Goal: Transaction & Acquisition: Purchase product/service

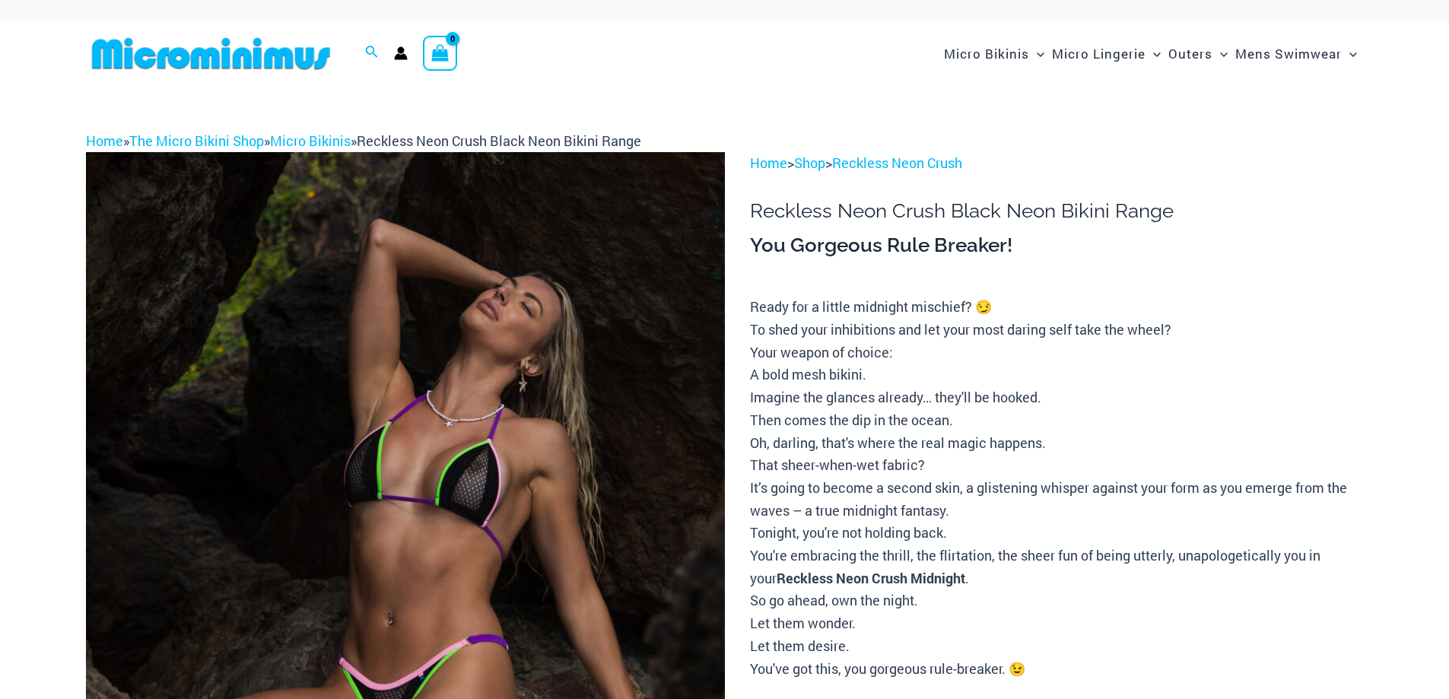
click at [623, 389] on img at bounding box center [405, 631] width 639 height 958
click at [569, 427] on img at bounding box center [405, 631] width 639 height 958
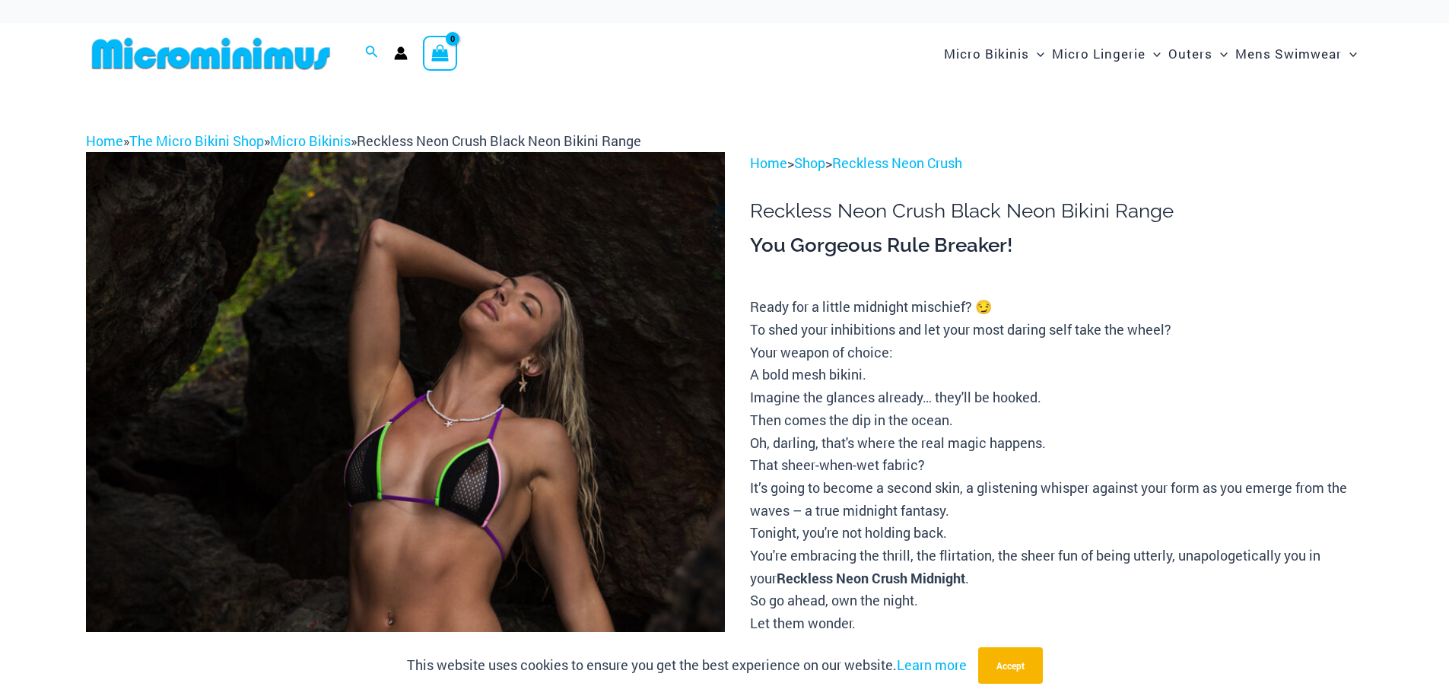
click at [554, 427] on img at bounding box center [405, 631] width 639 height 958
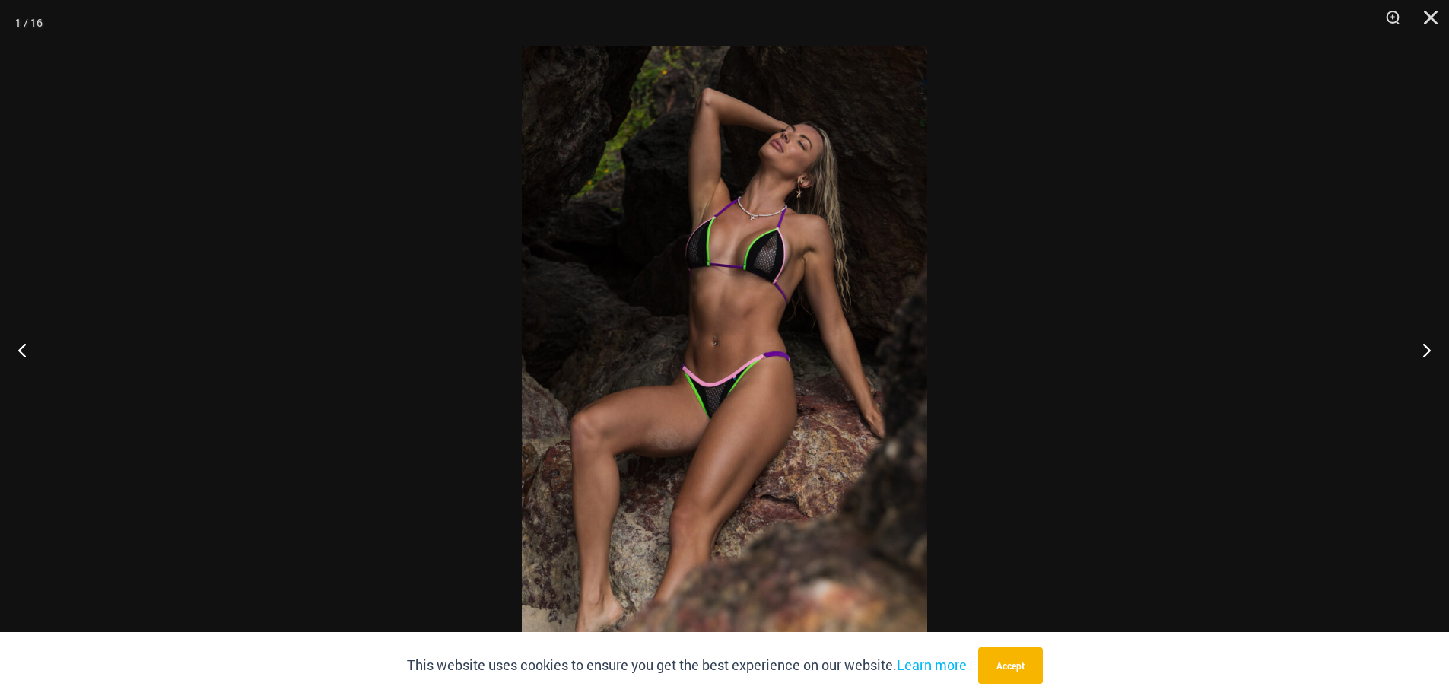
click at [863, 330] on img at bounding box center [724, 350] width 405 height 608
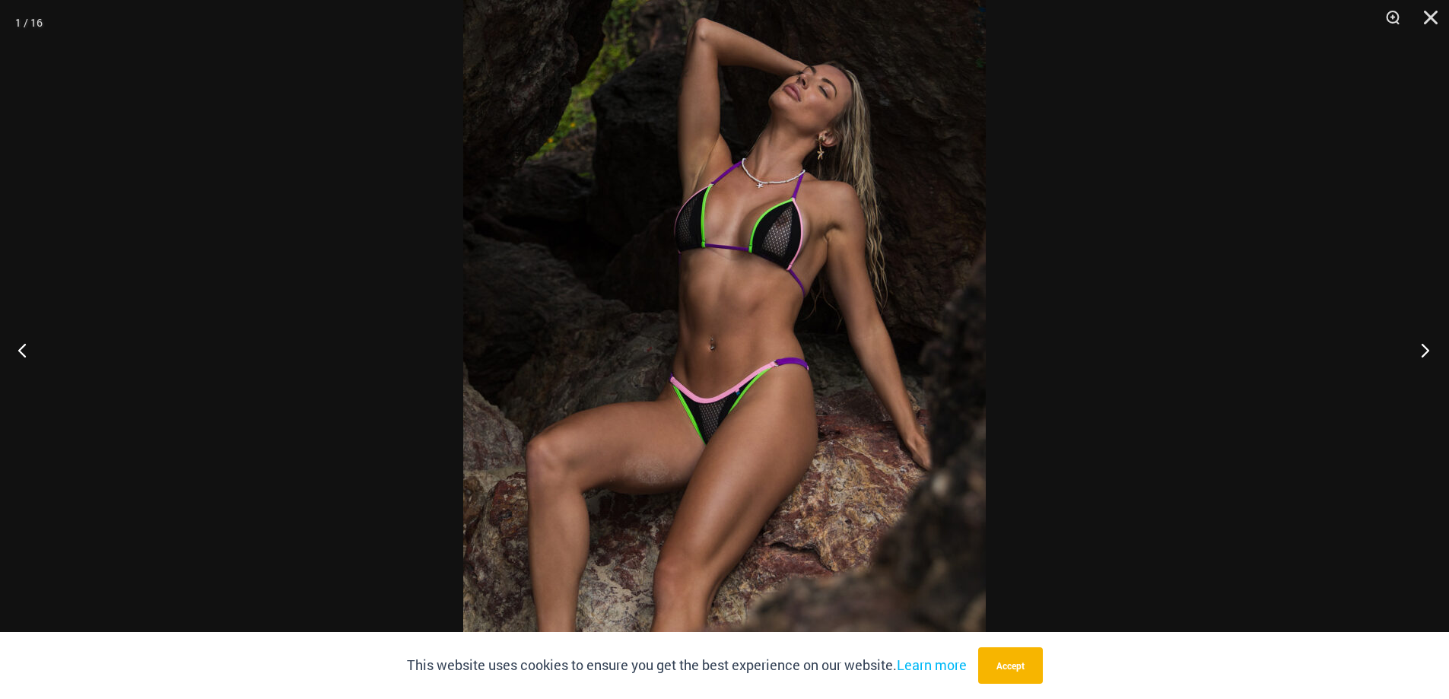
click at [1427, 348] on button "Next" at bounding box center [1420, 350] width 57 height 76
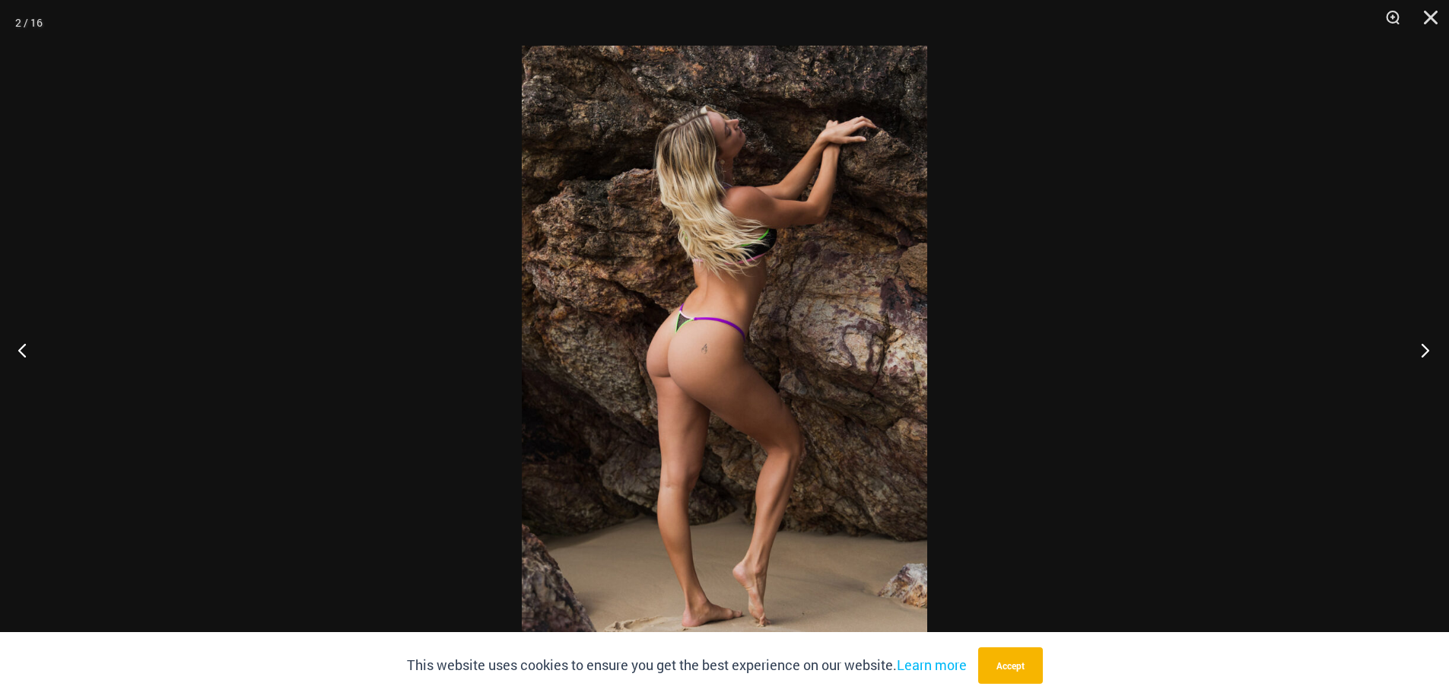
click at [1427, 348] on button "Next" at bounding box center [1420, 350] width 57 height 76
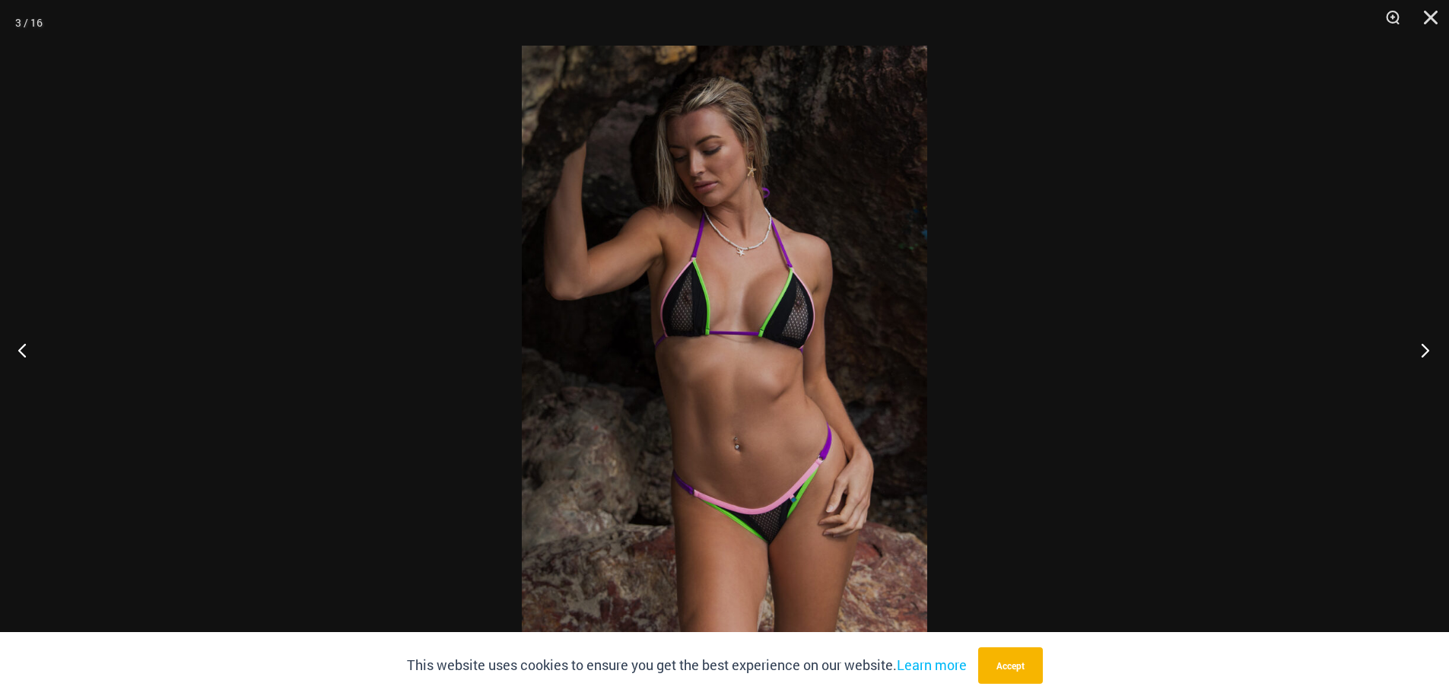
click at [1427, 348] on button "Next" at bounding box center [1420, 350] width 57 height 76
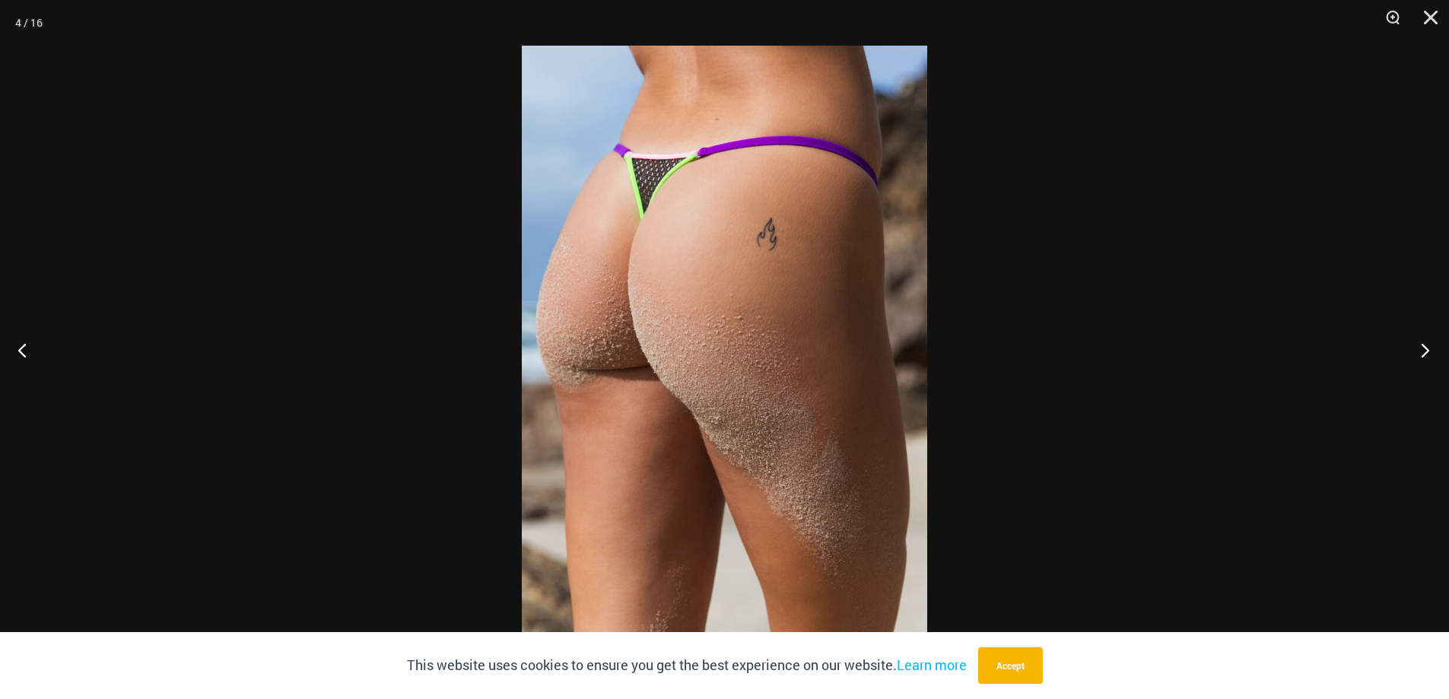
click at [1427, 348] on button "Next" at bounding box center [1420, 350] width 57 height 76
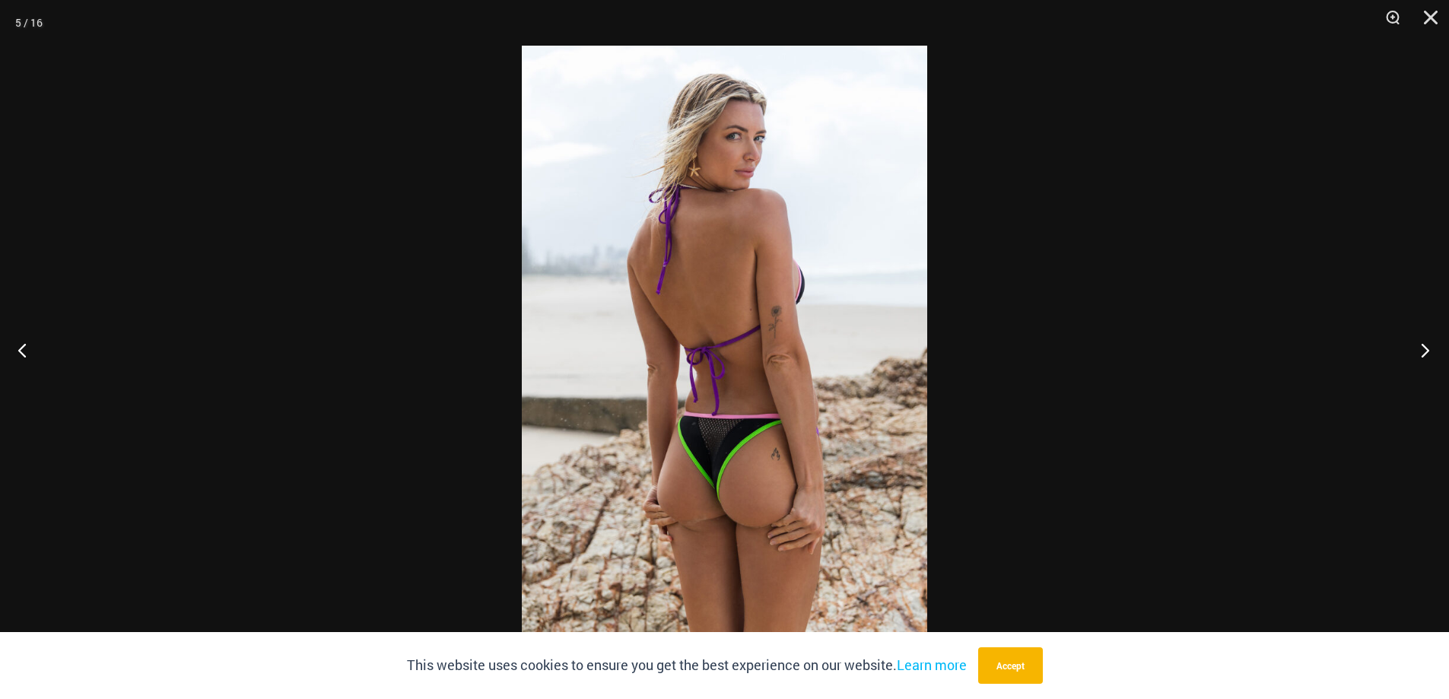
click at [1427, 348] on button "Next" at bounding box center [1420, 350] width 57 height 76
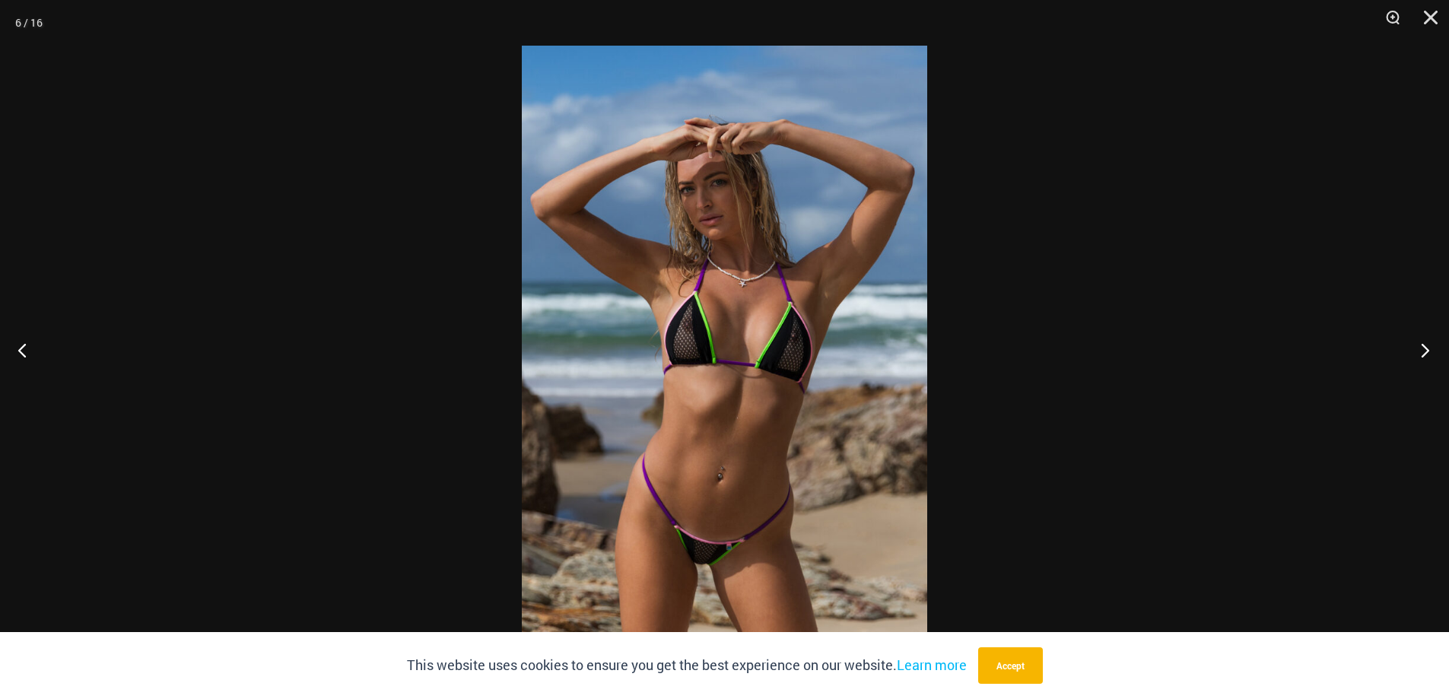
click at [1427, 348] on button "Next" at bounding box center [1420, 350] width 57 height 76
